Goal: Task Accomplishment & Management: Manage account settings

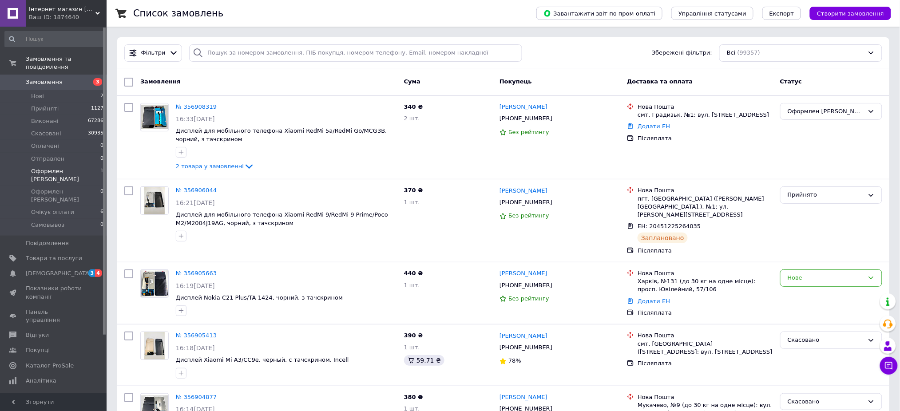
click at [83, 165] on li "Оформлен Максим 1" at bounding box center [54, 175] width 109 height 20
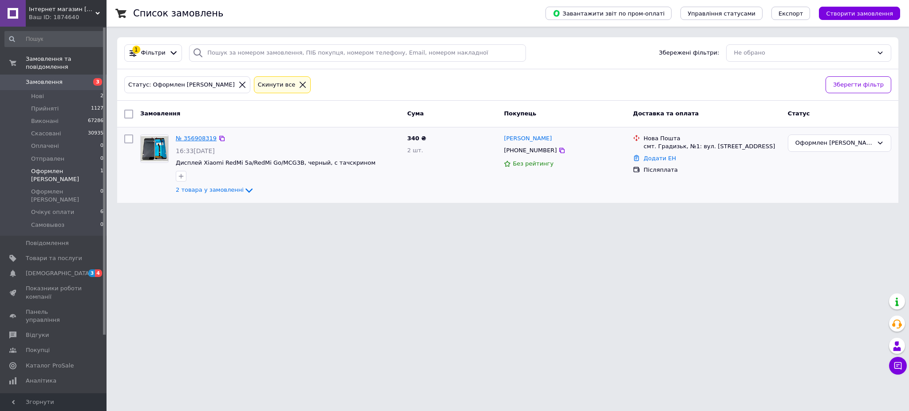
click at [198, 138] on link "№ 356908319" at bounding box center [196, 138] width 41 height 7
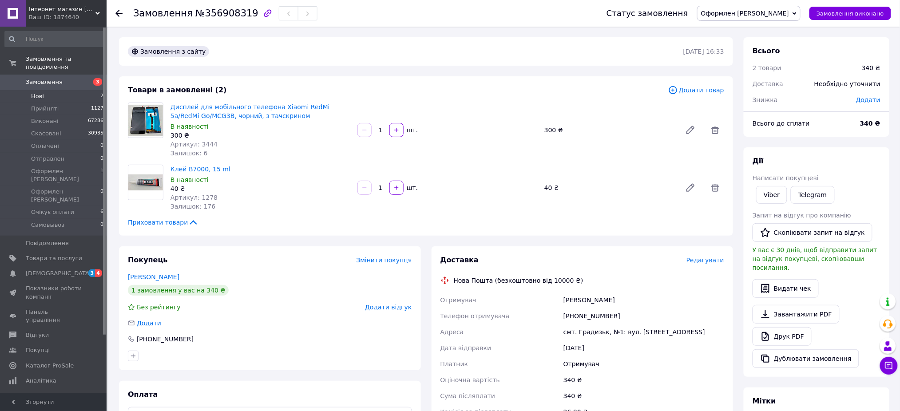
click at [61, 91] on li "Нові 2" at bounding box center [54, 96] width 109 height 12
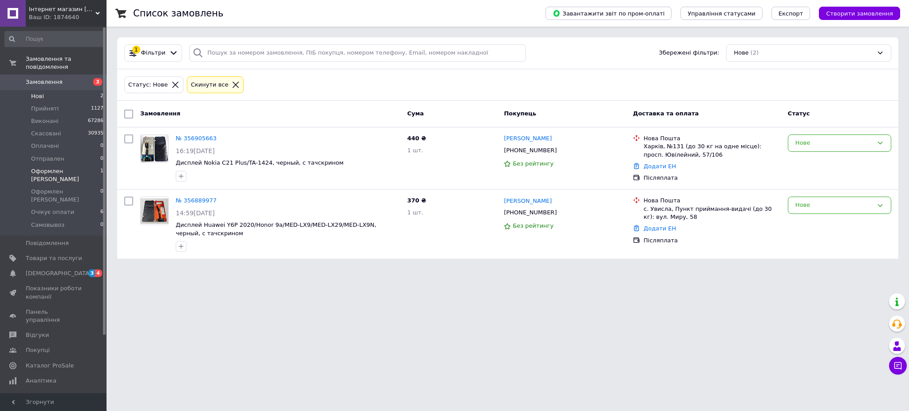
click at [78, 167] on span "Оформлен [PERSON_NAME]" at bounding box center [65, 175] width 69 height 16
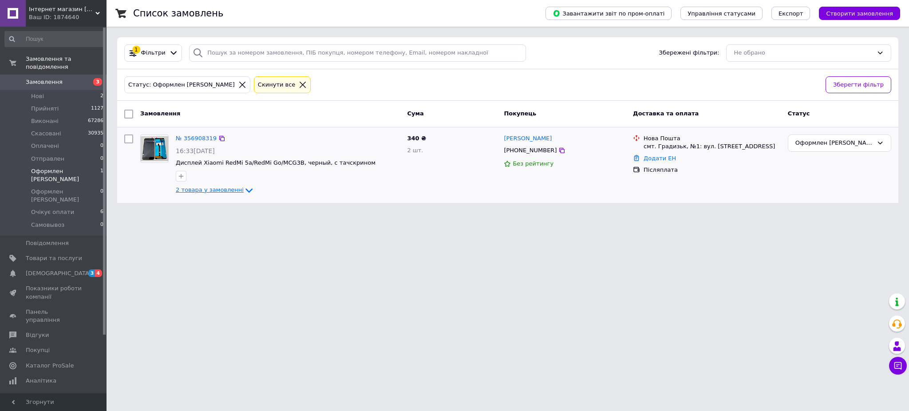
click at [204, 188] on span "2 товара у замовленні" at bounding box center [210, 190] width 68 height 7
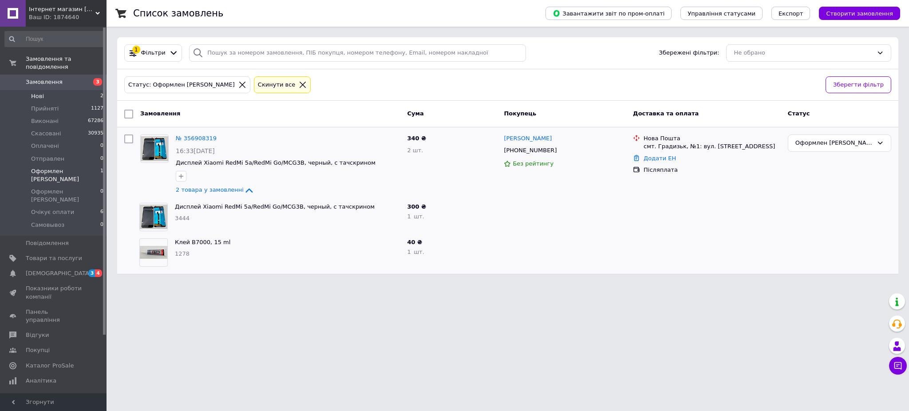
click at [67, 90] on li "Нові 2" at bounding box center [54, 96] width 109 height 12
